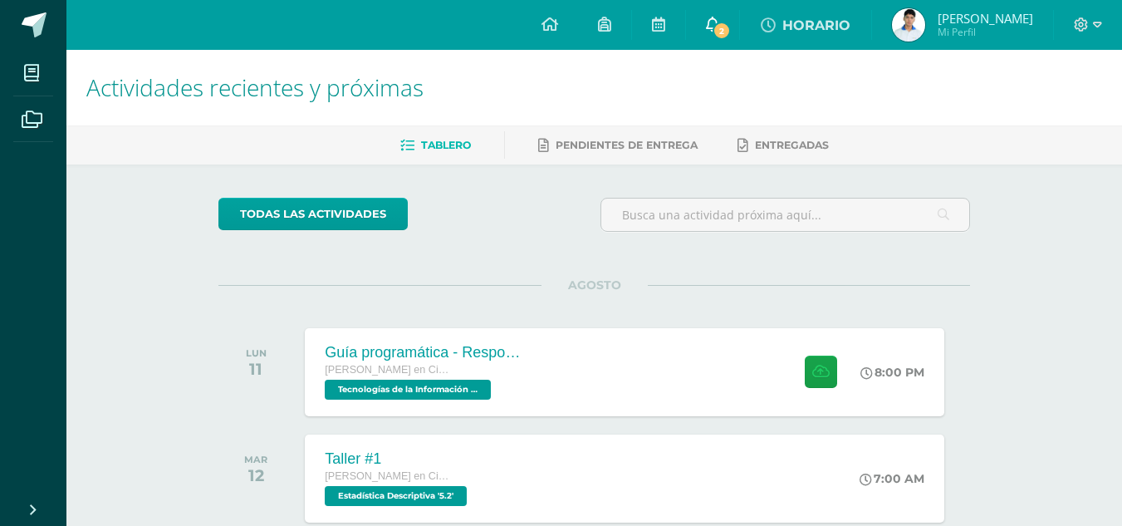
click at [719, 32] on span at bounding box center [712, 25] width 13 height 18
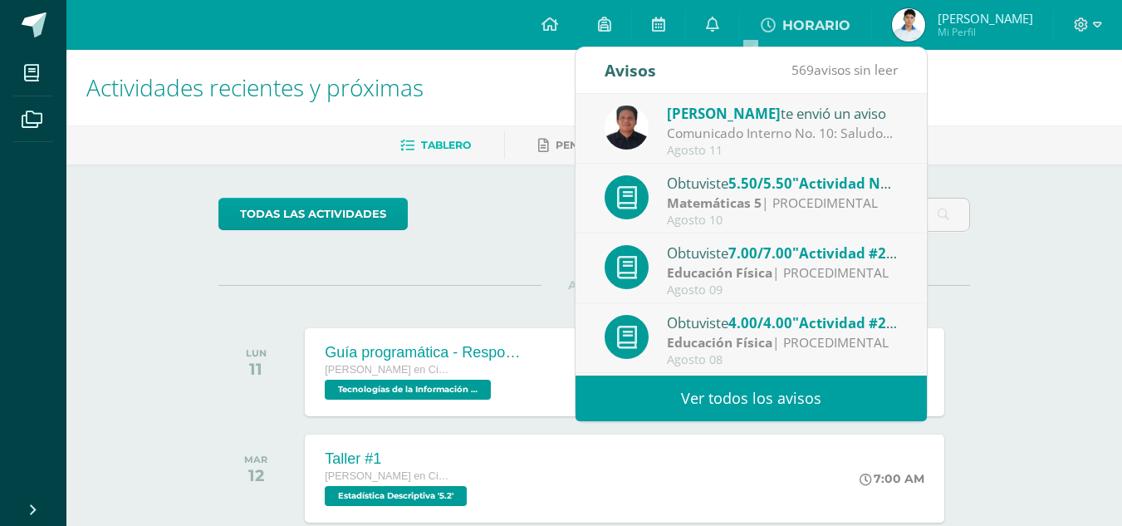
click at [798, 208] on div "Matemáticas 5 | PROCEDIMENTAL" at bounding box center [782, 203] width 231 height 19
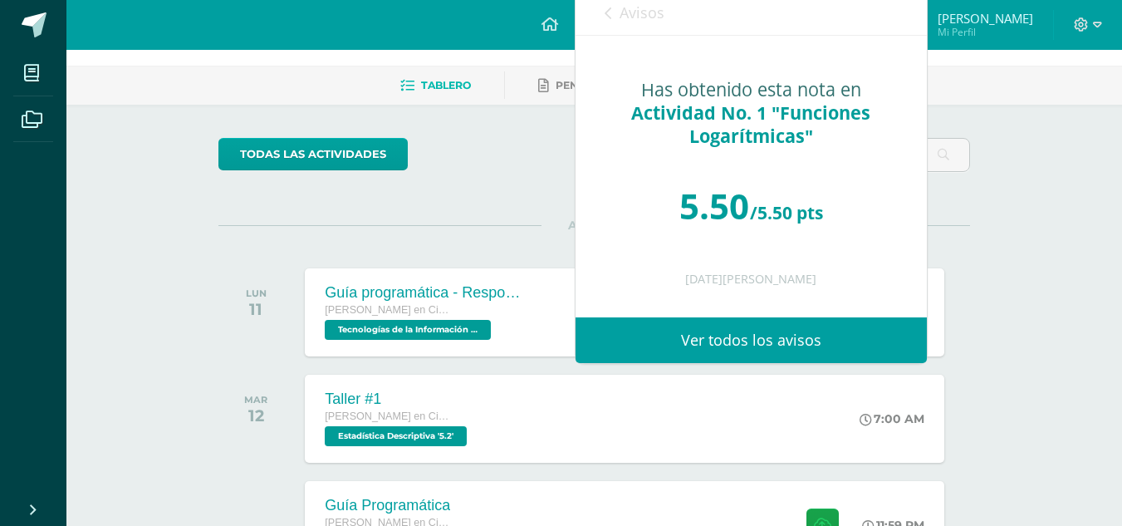
scroll to position [61, 0]
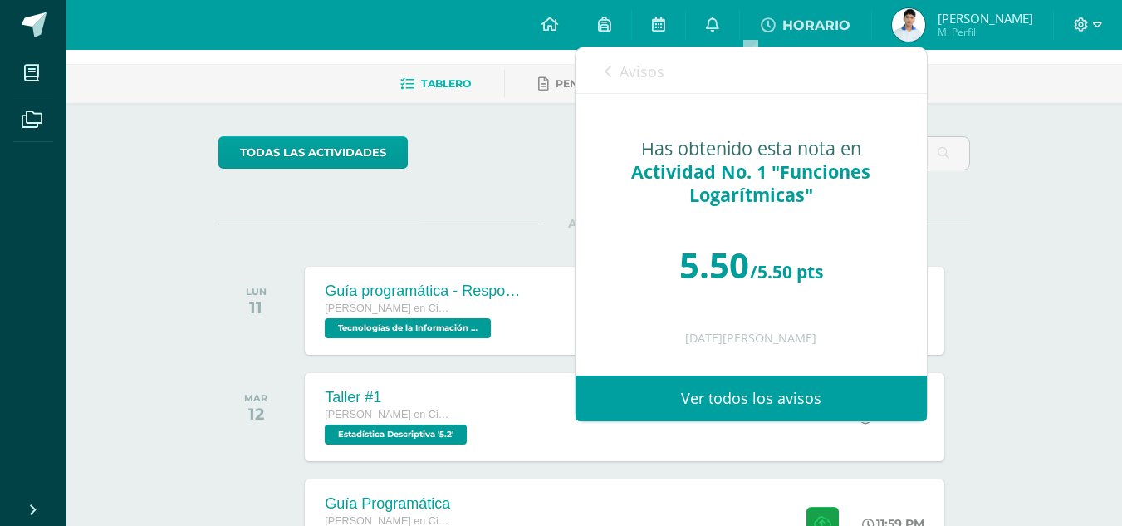
click at [625, 73] on span "Avisos" at bounding box center [642, 71] width 45 height 20
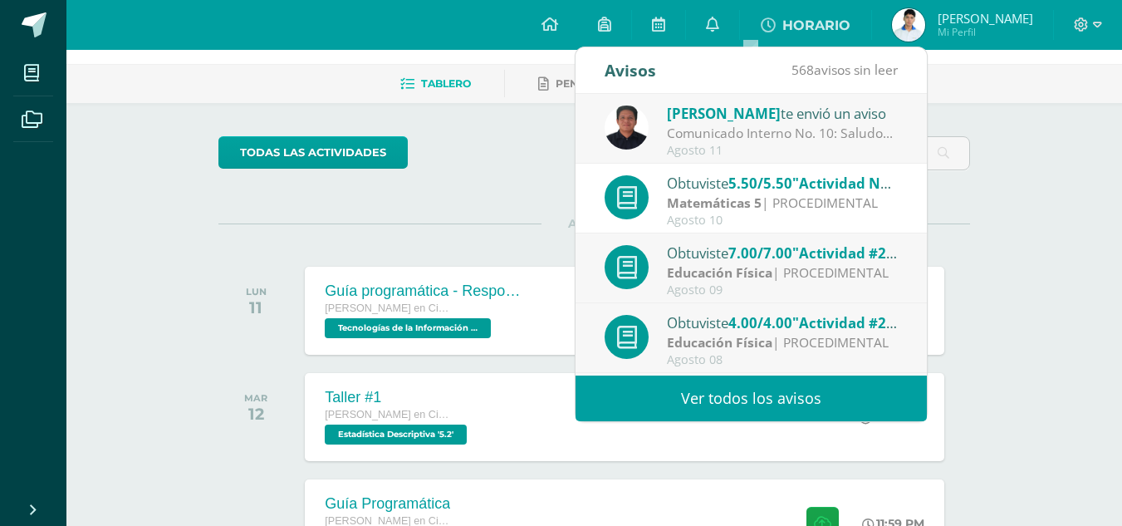
click at [797, 267] on div "Educación Física | PROCEDIMENTAL" at bounding box center [782, 272] width 231 height 19
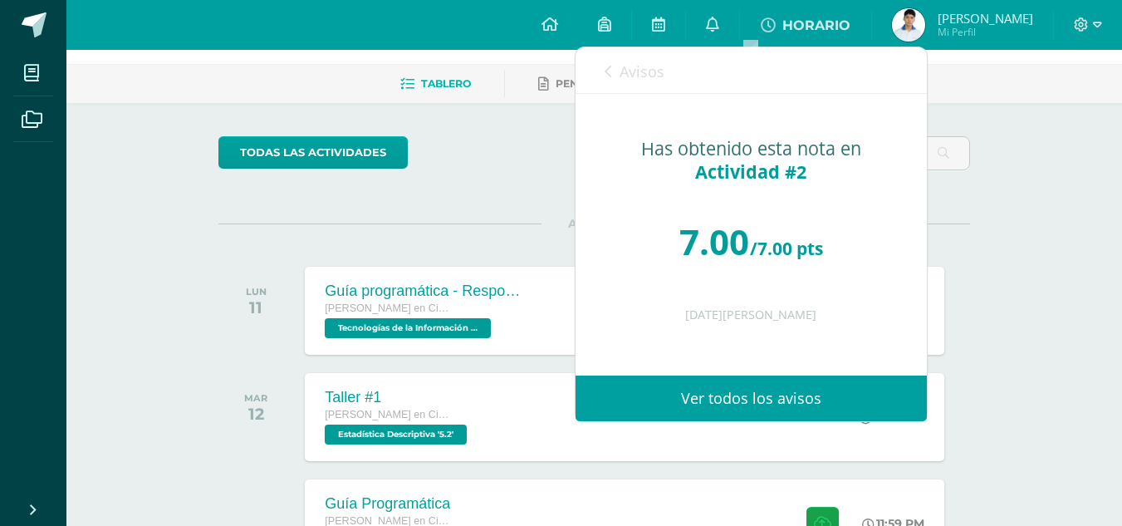
click at [627, 74] on span "Avisos" at bounding box center [642, 71] width 45 height 20
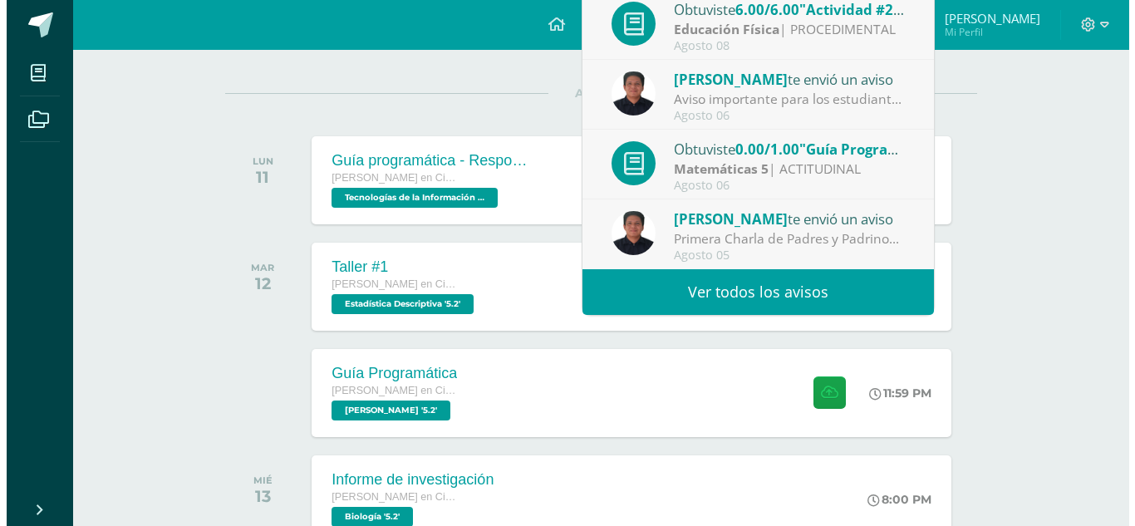
scroll to position [194, 0]
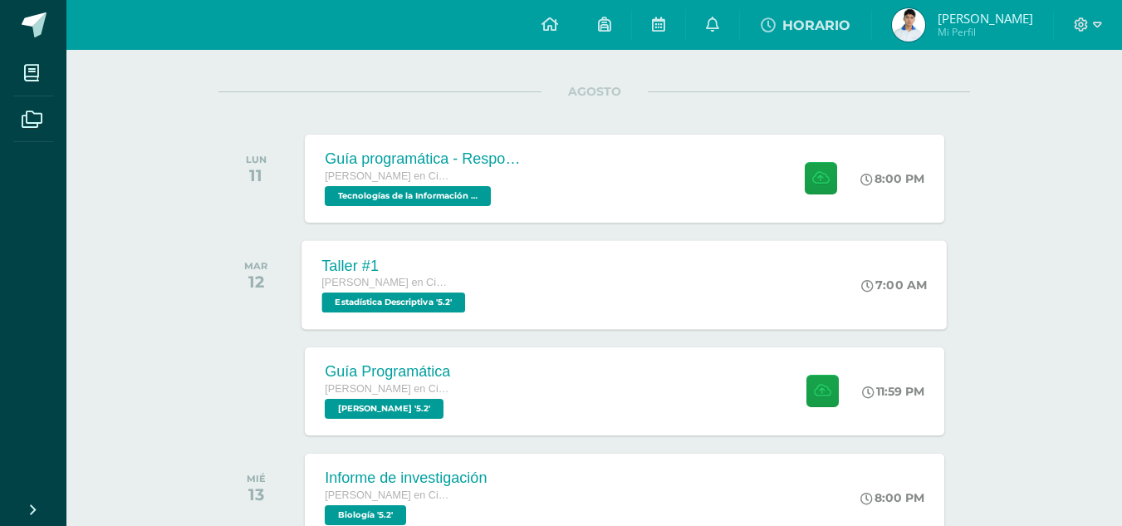
click at [395, 277] on span "[PERSON_NAME] en Ciencias y Letras" at bounding box center [385, 283] width 126 height 12
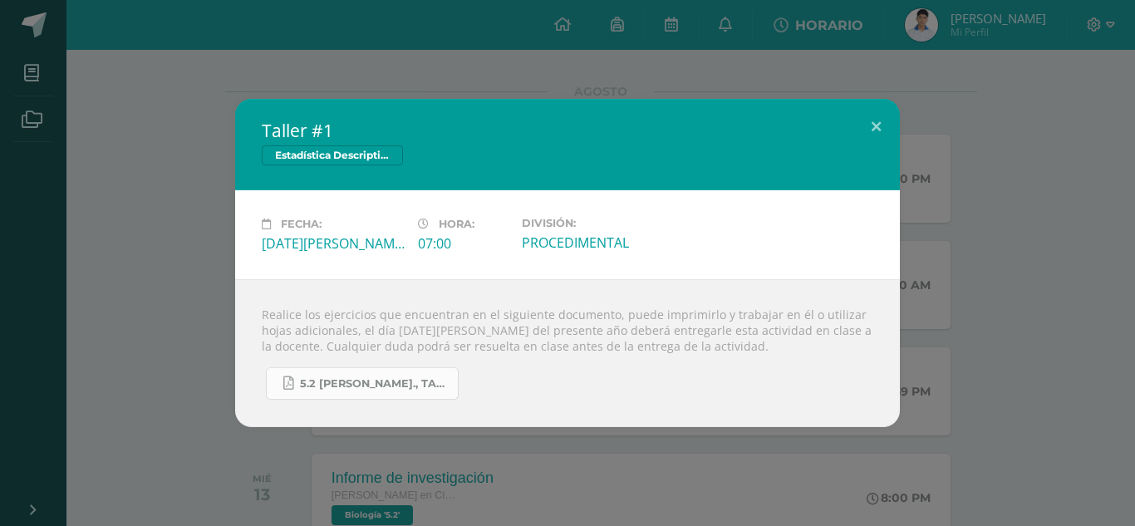
drag, startPoint x: 346, startPoint y: 360, endPoint x: 342, endPoint y: 374, distance: 14.7
click at [342, 374] on div "5.2 [PERSON_NAME]., Taller #1 - Estadística.pdf" at bounding box center [567, 377] width 611 height 46
click at [342, 374] on link "5.2 [PERSON_NAME]., Taller #1 - Estadística.pdf" at bounding box center [362, 383] width 193 height 32
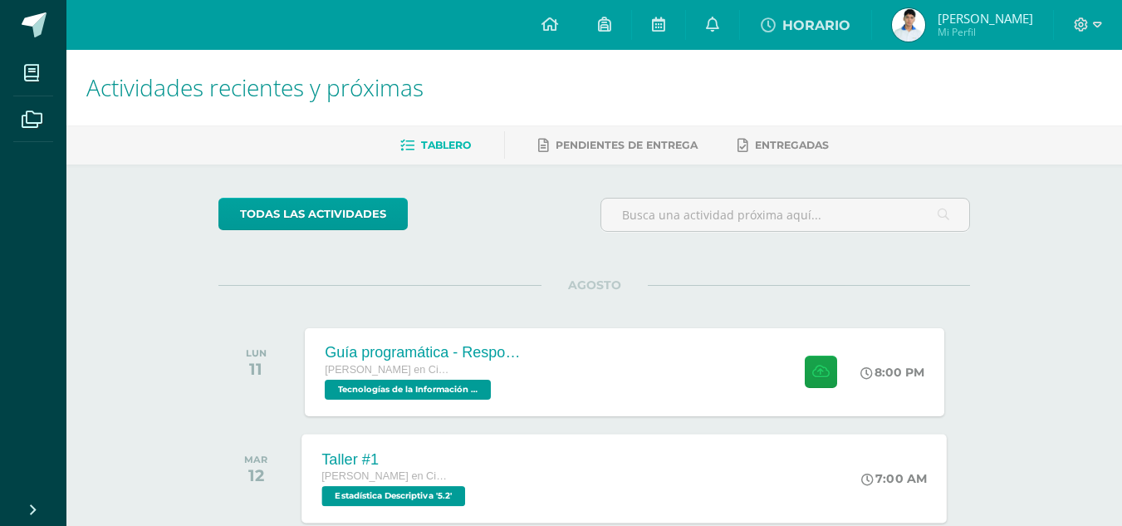
click at [463, 452] on div "Taller #1" at bounding box center [396, 458] width 148 height 17
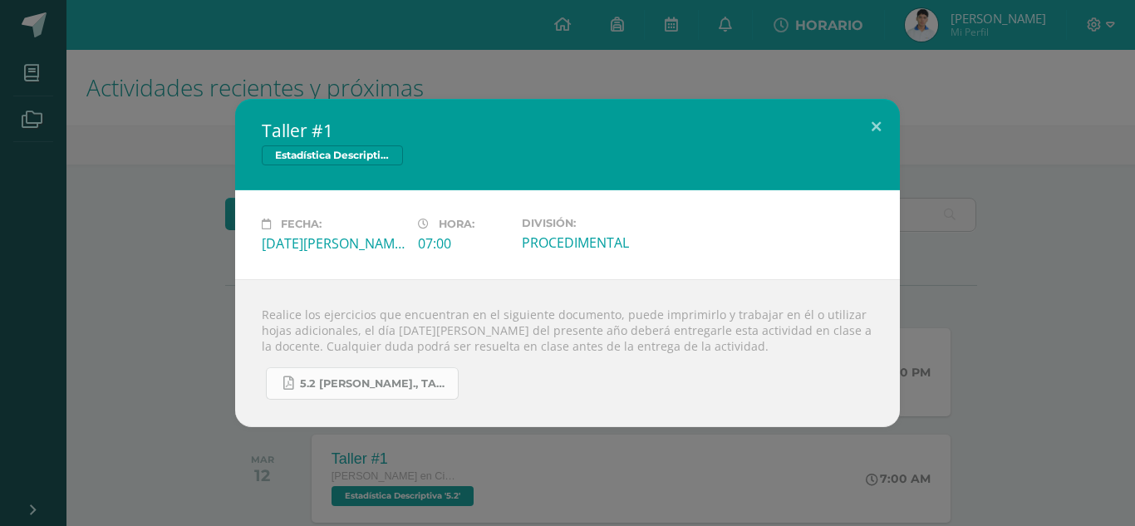
click at [392, 377] on span "5.2 [PERSON_NAME]., Taller #1 - Estadística.pdf" at bounding box center [375, 383] width 150 height 13
